Goal: Task Accomplishment & Management: Complete application form

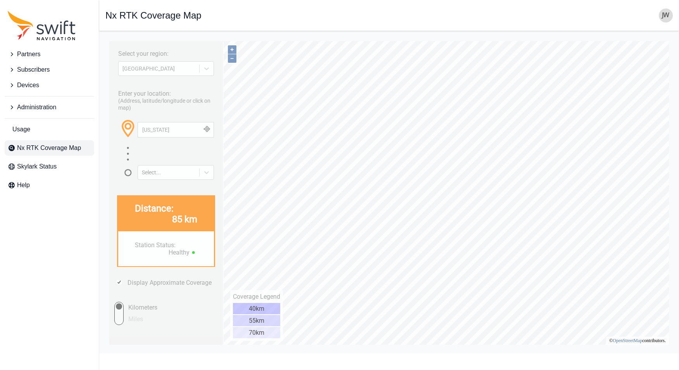
click at [48, 108] on span "Administration" at bounding box center [36, 107] width 39 height 9
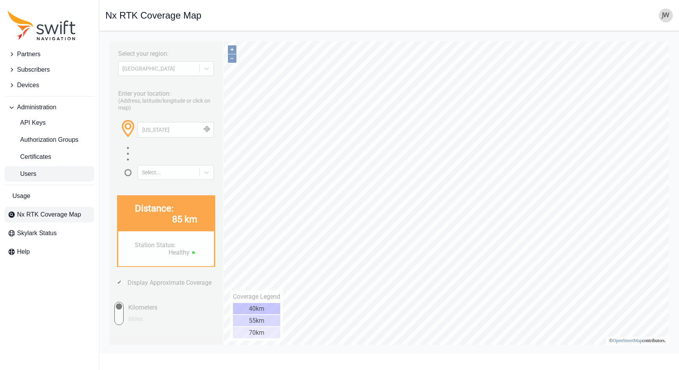
click at [38, 174] on link "Users" at bounding box center [50, 174] width 90 height 16
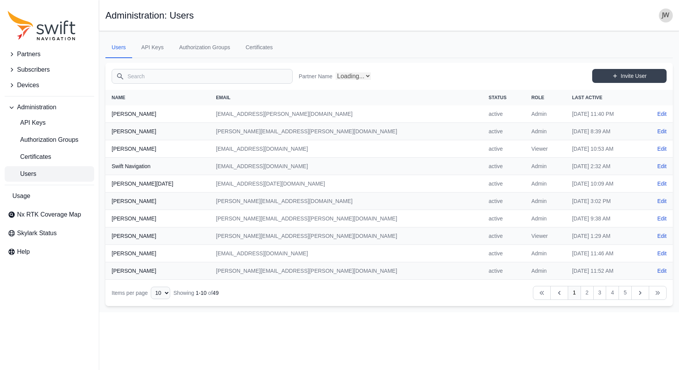
select select "ab3272ce-40d0-4c94-a524-96a758ab755c"
click at [37, 85] on span "Devices" at bounding box center [28, 85] width 22 height 9
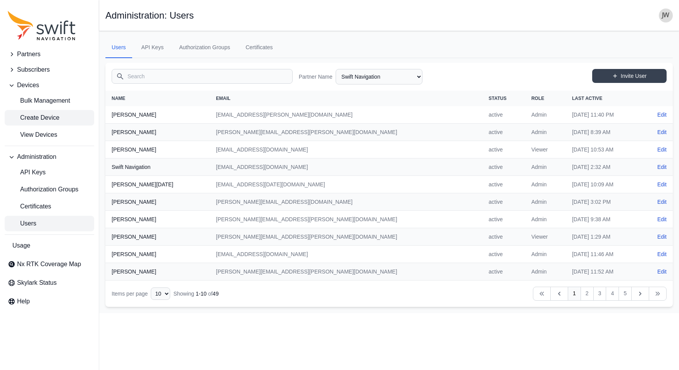
click at [46, 116] on span "Create Device" at bounding box center [34, 117] width 52 height 9
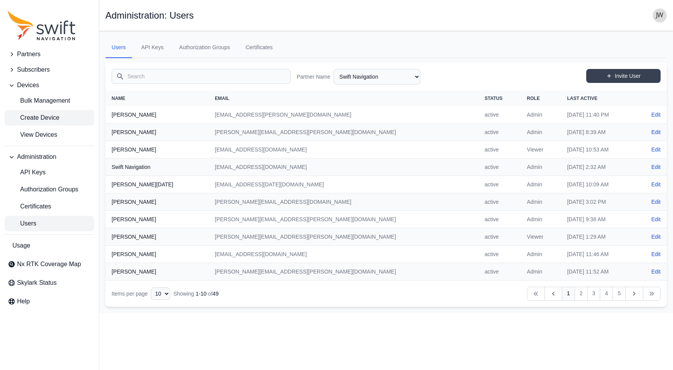
select select "ab3272ce-40d0-4c94-a524-96a758ab755c"
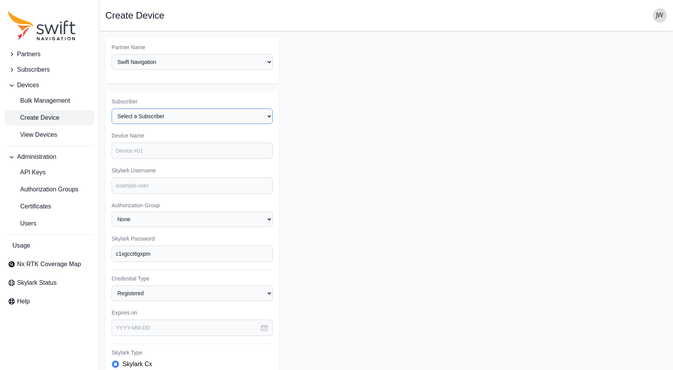
select select "8f022dce-3eb1-4943-ab46-3302f59893f0"
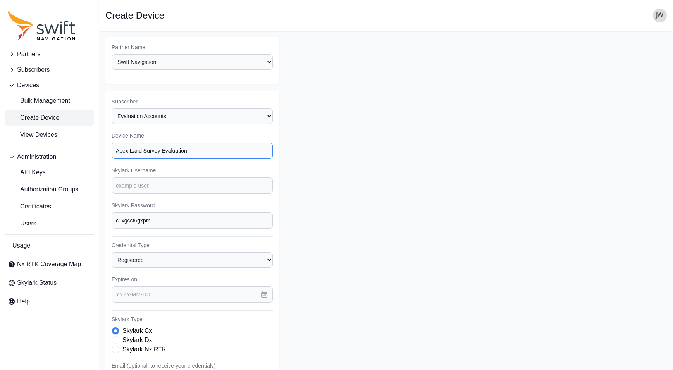
type input "Apex Land Survey Evaluation"
click at [153, 178] on input "Skylark Username" at bounding box center [192, 186] width 161 height 16
type input "apex.eval"
drag, startPoint x: 161, startPoint y: 212, endPoint x: 106, endPoint y: 211, distance: 55.0
click at [106, 211] on div "Subscriber Select a Subscriber <Partner Name> - Customer 1 <Partner Name> - Cus…" at bounding box center [192, 286] width 174 height 391
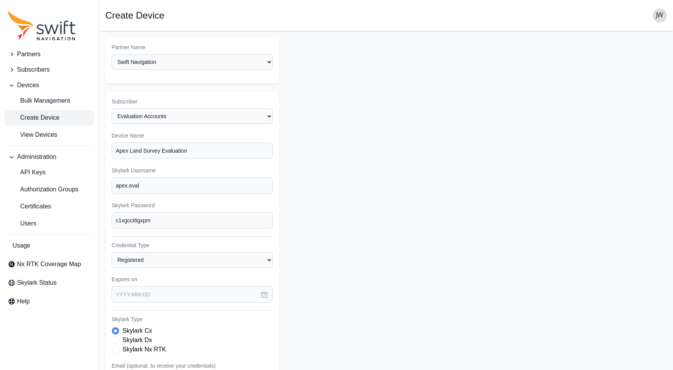
click at [265, 292] on icon "button" at bounding box center [265, 295] width 6 height 6
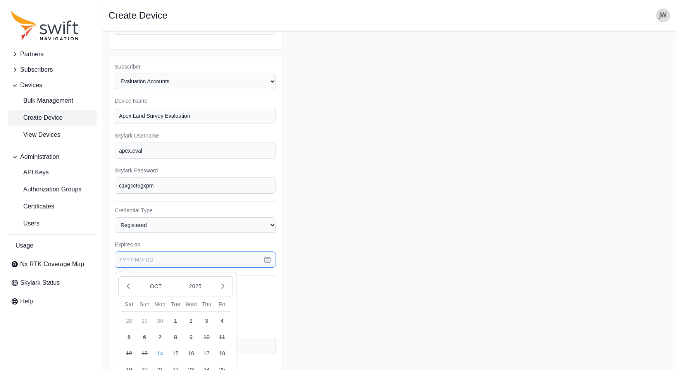
scroll to position [99, 0]
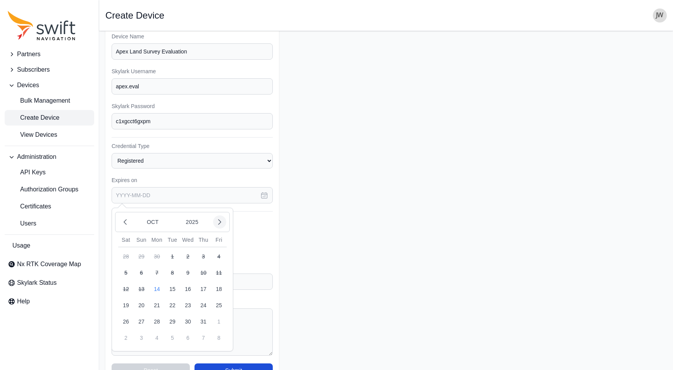
click at [219, 220] on icon "button" at bounding box center [220, 222] width 2 height 5
click at [203, 281] on button "14" at bounding box center [204, 289] width 16 height 16
type input "[DATE]"
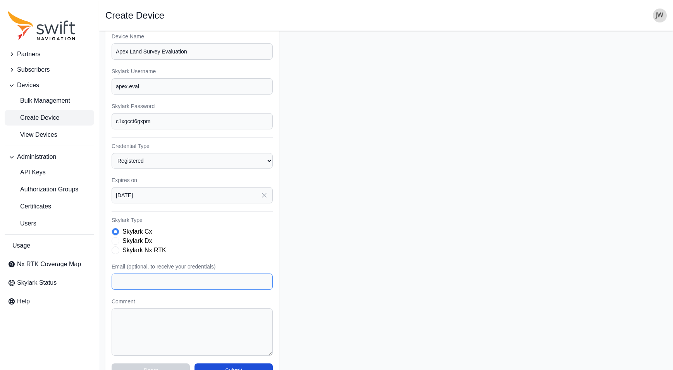
paste input "[EMAIL_ADDRESS][DOMAIN_NAME]"
type input "[EMAIL_ADDRESS][DOMAIN_NAME]"
click at [139, 308] on textarea "Comment" at bounding box center [192, 331] width 161 height 47
type textarea "Evaluation account for Apex Land Survey 30 days"
click at [229, 364] on button "Submit" at bounding box center [234, 371] width 78 height 14
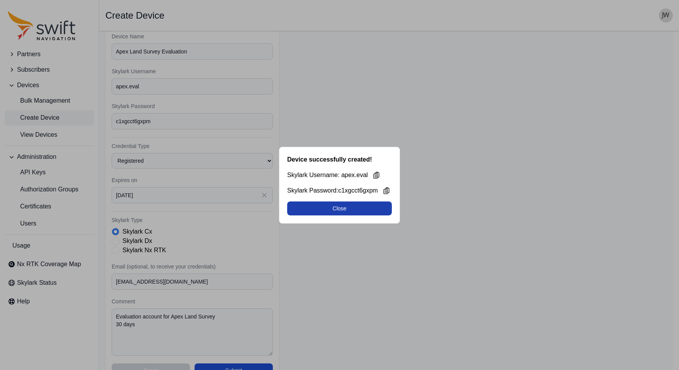
click at [361, 209] on button "Close" at bounding box center [339, 209] width 105 height 14
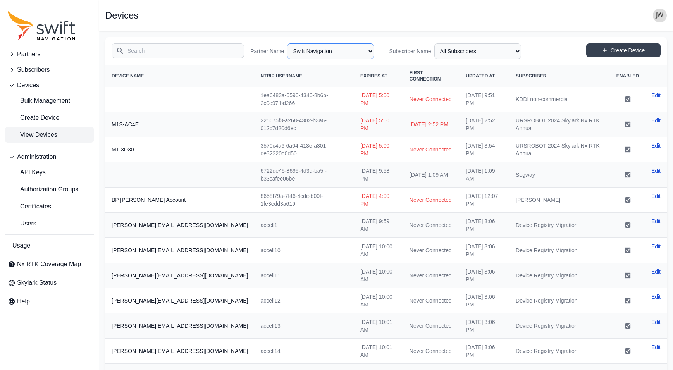
select select "ab3272ce-40d0-4c94-a524-96a758ab755c"
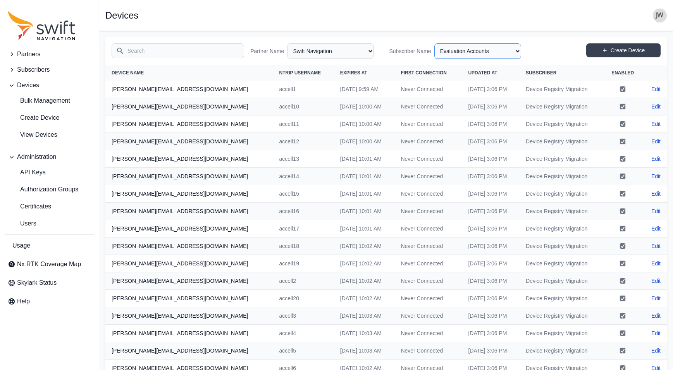
select select "8f022dce-3eb1-4943-ab46-3302f59893f0"
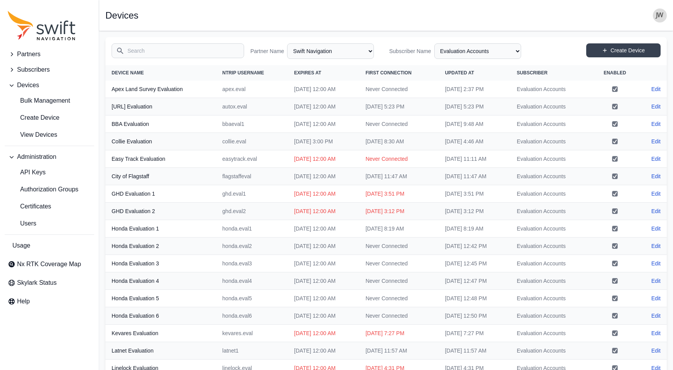
click at [170, 90] on th "Apex Land Survey Evaluation" at bounding box center [160, 89] width 111 height 17
click at [171, 90] on th "Apex Land Survey Evaluation" at bounding box center [160, 89] width 111 height 17
click at [656, 90] on link "Edit" at bounding box center [655, 89] width 9 height 8
select select "ab3272ce-40d0-4c94-a524-96a758ab755c"
select select "8f022dce-3eb1-4943-ab46-3302f59893f0"
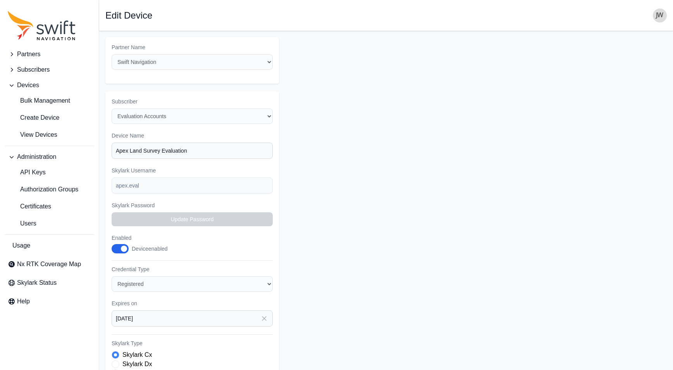
click at [656, 90] on form "Partner Name Select a Partner AlpsAlpine [PERSON_NAME] Bad Elf Bench Mark Equip…" at bounding box center [386, 272] width 562 height 470
